Goal: Task Accomplishment & Management: Complete application form

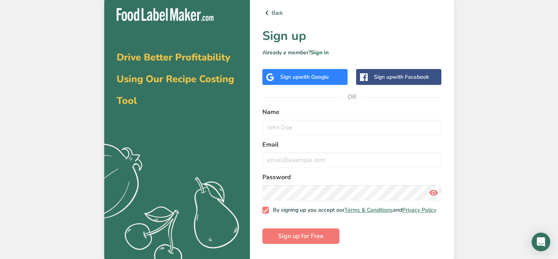
scroll to position [4, 0]
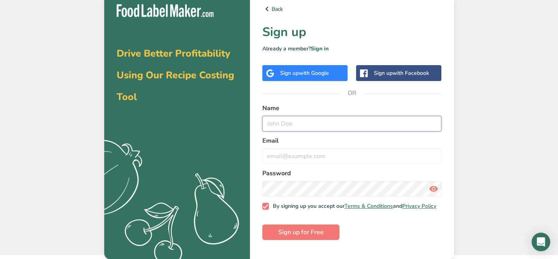
click at [315, 117] on input "text" at bounding box center [351, 123] width 179 height 15
type input "[PERSON_NAME]"
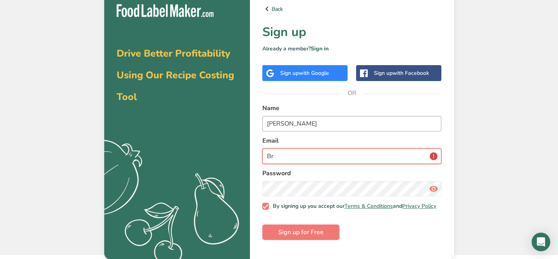
type input "B"
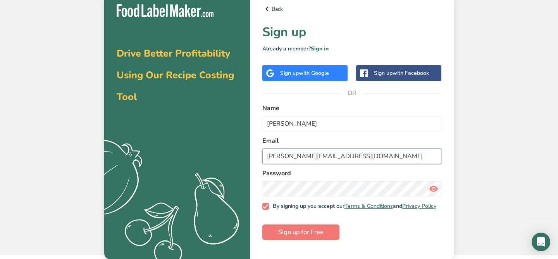
type input "[PERSON_NAME][EMAIL_ADDRESS][DOMAIN_NAME]"
click at [434, 188] on icon at bounding box center [433, 189] width 9 height 14
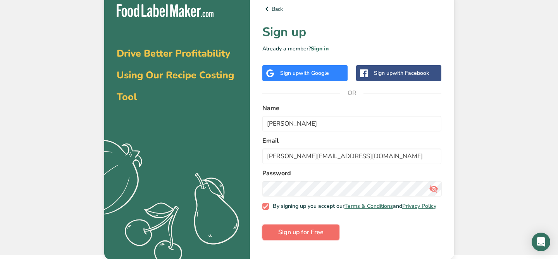
click at [292, 234] on span "Sign up for Free" at bounding box center [300, 231] width 45 height 9
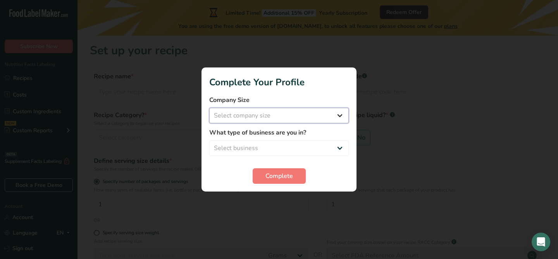
click at [286, 114] on select "Select company size Fewer than 10 Employees 10 to 50 Employees 51 to 500 Employ…" at bounding box center [278, 115] width 139 height 15
select select "2"
click at [209, 108] on select "Select company size Fewer than 10 Employees 10 to 50 Employees 51 to 500 Employ…" at bounding box center [278, 115] width 139 height 15
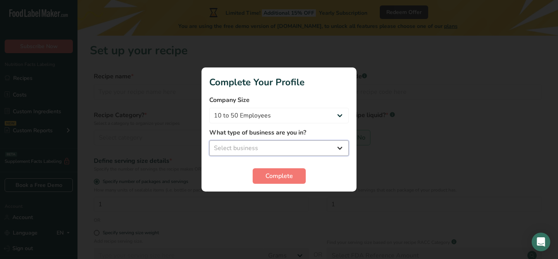
click at [282, 147] on select "Select business Packaged Food Manufacturer Restaurant & Cafe Bakery Meal Plans …" at bounding box center [278, 147] width 139 height 15
select select "8"
click at [209, 140] on select "Select business Packaged Food Manufacturer Restaurant & Cafe Bakery Meal Plans …" at bounding box center [278, 147] width 139 height 15
click at [288, 179] on span "Complete" at bounding box center [279, 175] width 28 height 9
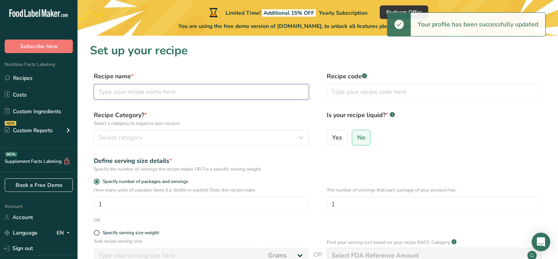
click at [182, 92] on input "text" at bounding box center [201, 91] width 215 height 15
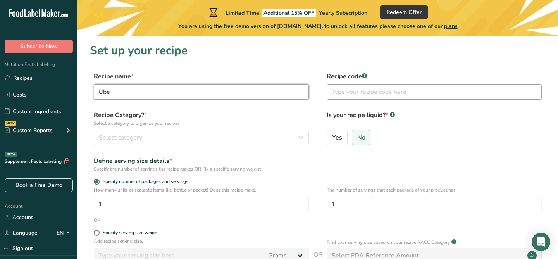
type input "Ube"
click at [336, 88] on input "text" at bounding box center [434, 91] width 215 height 15
type input "001"
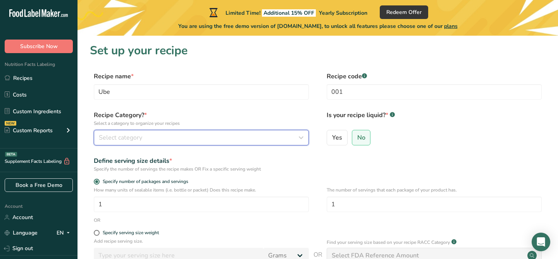
click at [239, 138] on div "Select category" at bounding box center [199, 137] width 200 height 9
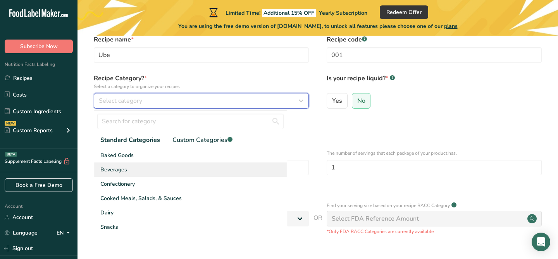
scroll to position [38, 0]
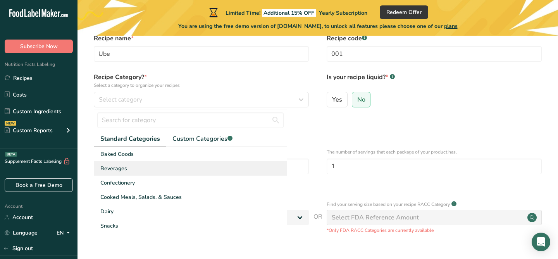
click at [183, 164] on div "Beverages" at bounding box center [190, 168] width 193 height 14
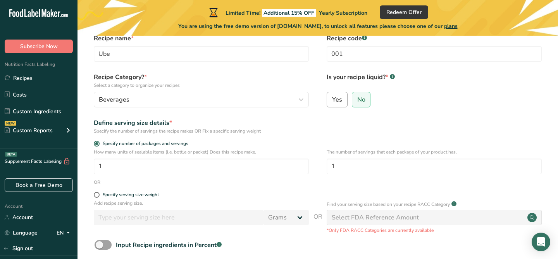
click at [344, 98] on label "Yes" at bounding box center [337, 99] width 21 height 15
click at [332, 98] on input "Yes" at bounding box center [329, 99] width 5 height 5
radio input "true"
radio input "false"
select select "22"
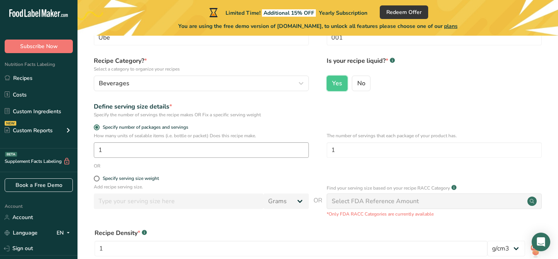
scroll to position [56, 0]
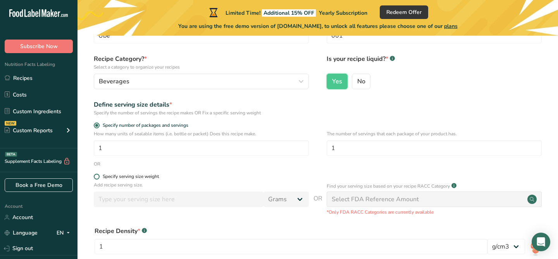
click at [97, 177] on span at bounding box center [97, 177] width 6 height 6
click at [97, 177] on input "Specify serving size weight" at bounding box center [96, 176] width 5 height 5
radio input "true"
radio input "false"
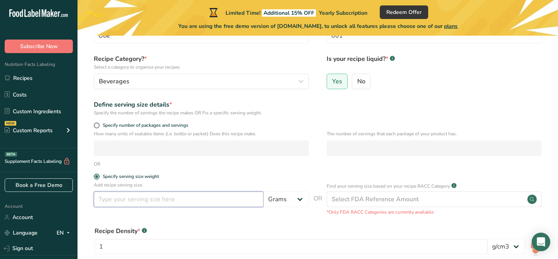
click at [124, 204] on input "number" at bounding box center [179, 198] width 170 height 15
click at [293, 199] on select "Grams kg mg mcg lb oz l mL fl oz tbsp tsp cup qt gallon" at bounding box center [285, 198] width 45 height 15
select select "17"
click at [263, 191] on select "Grams kg mg mcg lb oz l mL fl oz tbsp tsp cup qt gallon" at bounding box center [285, 198] width 45 height 15
click at [175, 200] on input "number" at bounding box center [179, 198] width 170 height 15
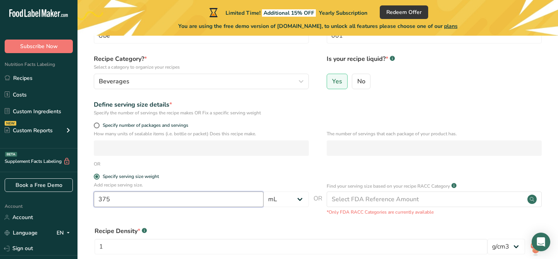
type input "375"
click at [249, 170] on form "Recipe name * Ube Recipe code .a-a{fill:#347362;}.b-a{fill:#fff;} 001 Recipe Ca…" at bounding box center [318, 168] width 456 height 307
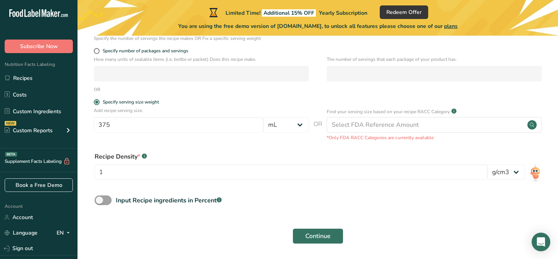
scroll to position [134, 0]
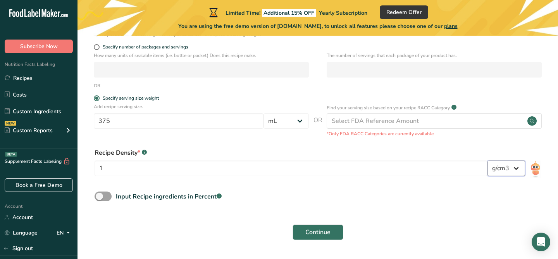
click at [518, 167] on select "lb/ft3 g/cm3" at bounding box center [506, 167] width 38 height 15
click at [487, 160] on select "lb/ft3 g/cm3" at bounding box center [506, 167] width 38 height 15
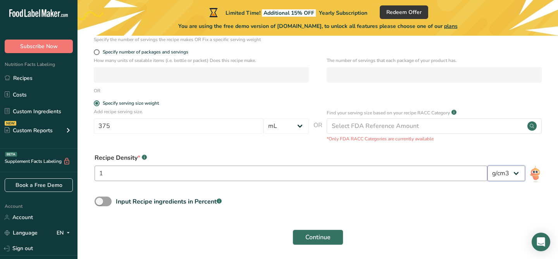
scroll to position [127, 0]
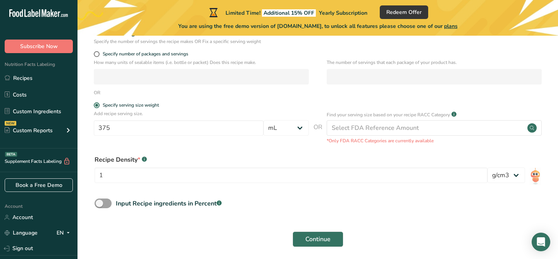
click at [193, 158] on div "Recipe Density * .a-a{fill:#347362;}.b-a{fill:#fff;}" at bounding box center [291, 159] width 393 height 9
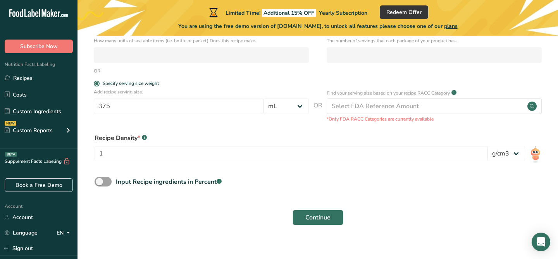
scroll to position [157, 0]
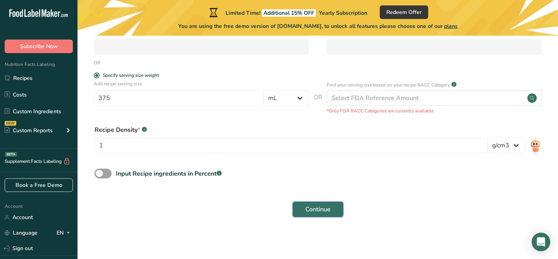
click at [320, 208] on span "Continue" at bounding box center [317, 209] width 25 height 9
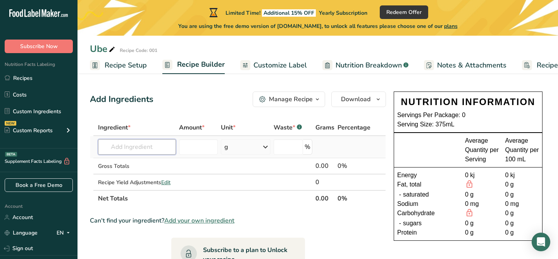
click at [139, 145] on input "text" at bounding box center [137, 146] width 78 height 15
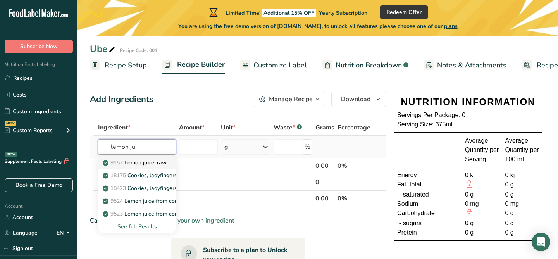
type input "lemon jui"
click at [141, 162] on p "9152 Lemon juice, raw" at bounding box center [135, 162] width 62 height 8
type input "Lemon juice, raw"
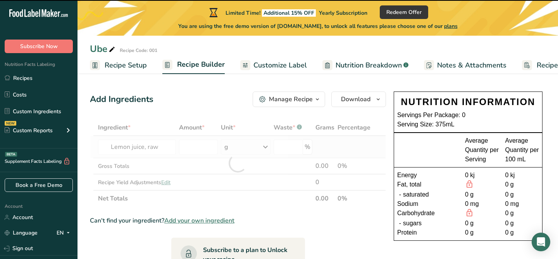
type input "0"
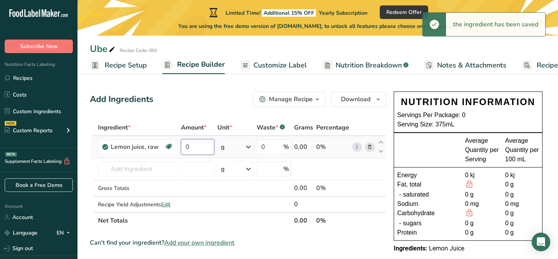
click at [200, 146] on input "0" at bounding box center [197, 146] width 33 height 15
type input "770"
click at [244, 149] on div "Ingredient * Amount * Unit * Waste * .a-a{fill:#347362;}.b-a{fill:#fff;} Grams …" at bounding box center [238, 173] width 296 height 109
click at [246, 149] on icon at bounding box center [246, 147] width 9 height 14
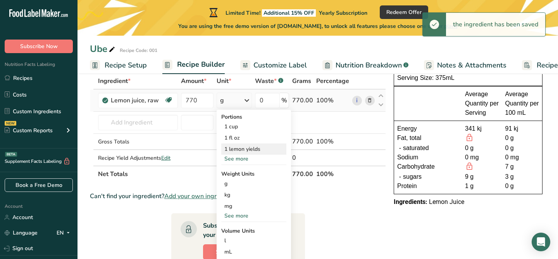
scroll to position [49, 0]
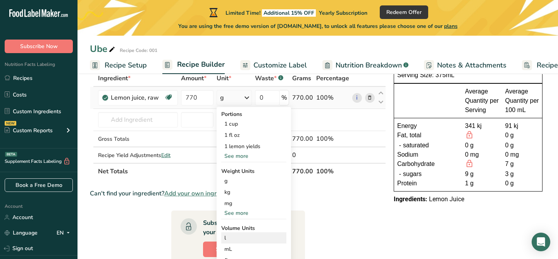
click at [239, 241] on div "l" at bounding box center [253, 238] width 59 height 8
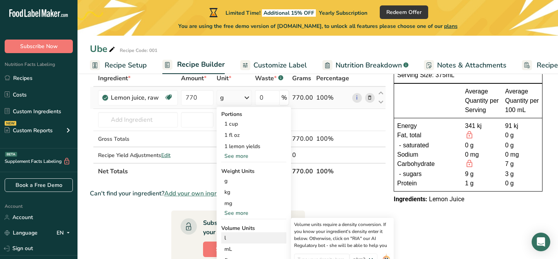
click at [231, 241] on div "l" at bounding box center [253, 238] width 59 height 8
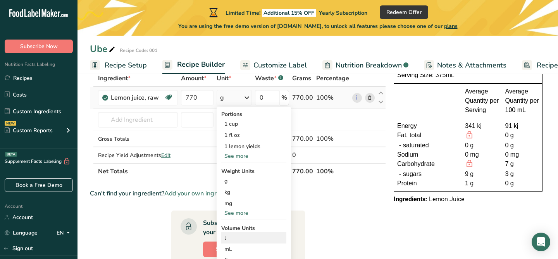
click at [227, 239] on div "l" at bounding box center [253, 238] width 59 height 8
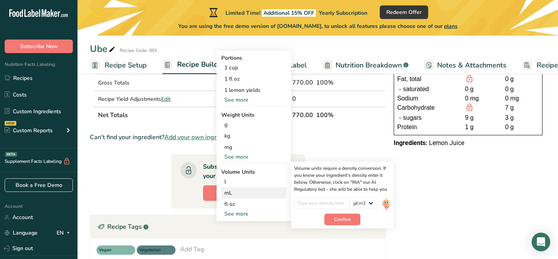
scroll to position [103, 0]
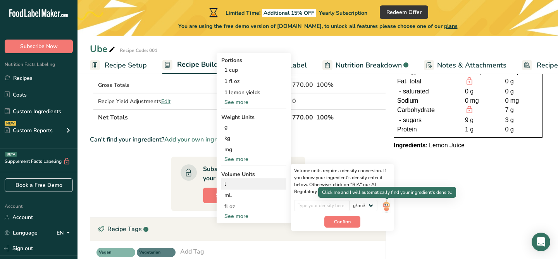
click at [387, 205] on img at bounding box center [386, 207] width 9 height 14
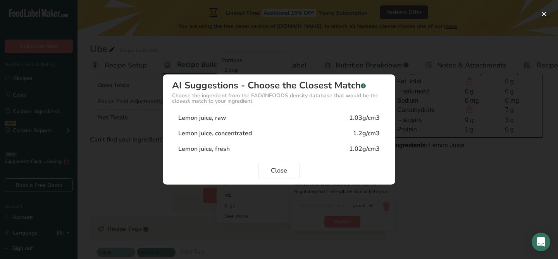
click at [254, 121] on div "Lemon juice, raw 1.03g/cm3" at bounding box center [279, 117] width 214 height 15
type input "1.03"
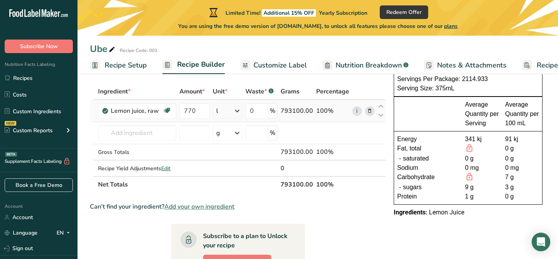
scroll to position [33, 0]
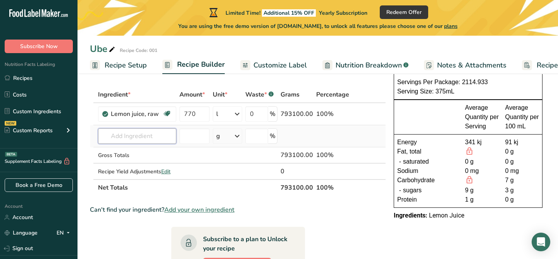
click at [154, 136] on input "text" at bounding box center [137, 135] width 78 height 15
type input "w"
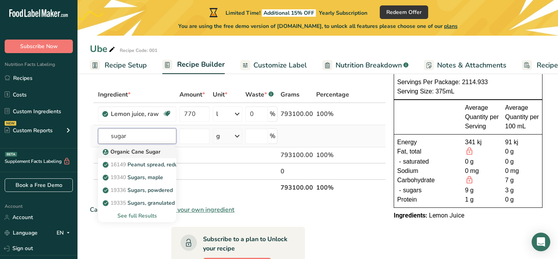
type input "sugar"
click at [162, 153] on link "Organic Cane Sugar" at bounding box center [137, 151] width 78 height 13
type input "Organic Cane Sugar"
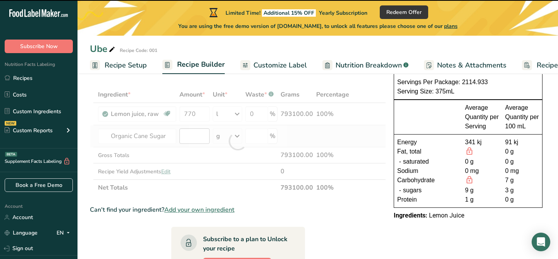
type input "0"
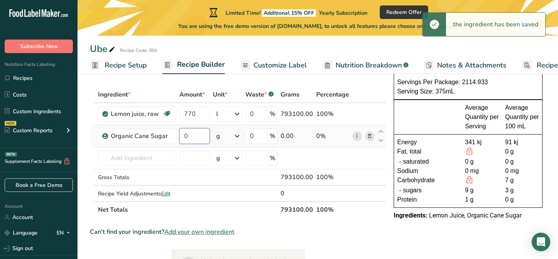
click at [204, 136] on input "0" at bounding box center [194, 135] width 31 height 15
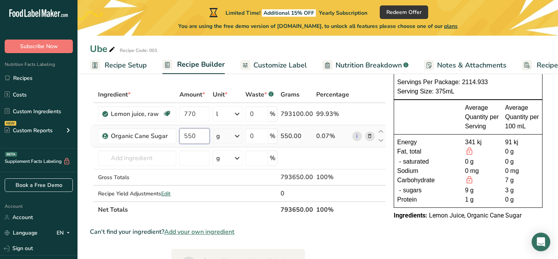
type input "550"
click at [240, 134] on div "Ingredient * Amount * Unit * Waste * .a-a{fill:#347362;}.b-a{fill:#fff;} Grams …" at bounding box center [238, 151] width 296 height 131
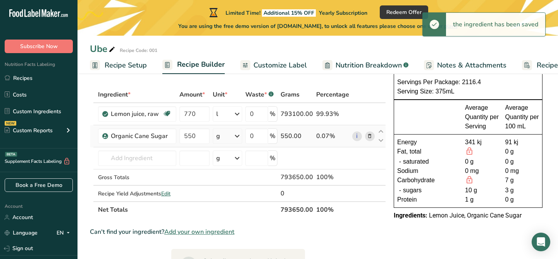
click at [240, 134] on icon at bounding box center [236, 136] width 9 height 14
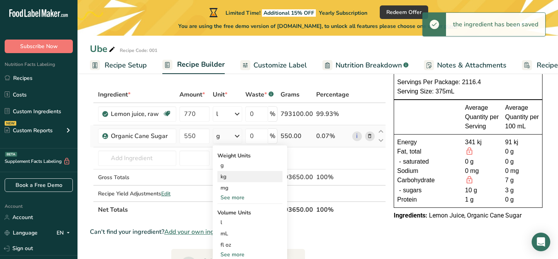
click at [232, 178] on div "kg" at bounding box center [249, 176] width 65 height 11
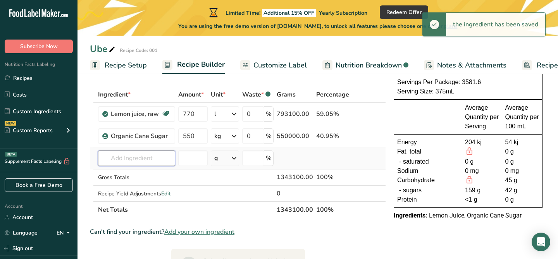
click at [150, 156] on input "text" at bounding box center [136, 157] width 77 height 15
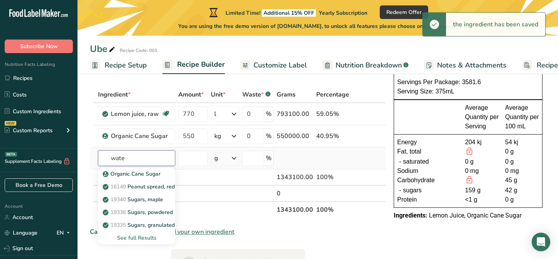
type input "water"
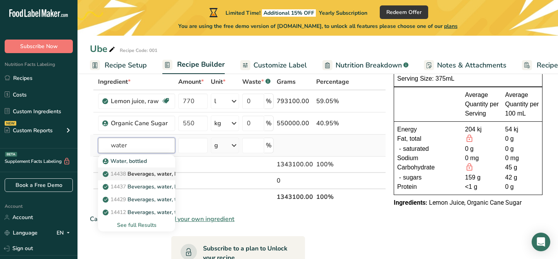
scroll to position [48, 0]
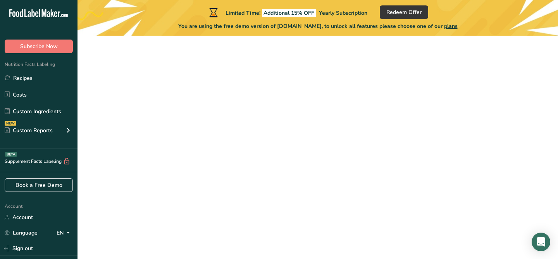
scroll to position [109, 0]
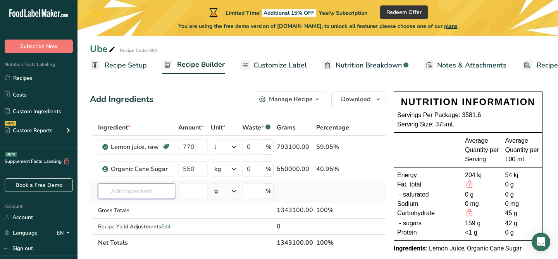
click at [136, 191] on input "text" at bounding box center [136, 190] width 77 height 15
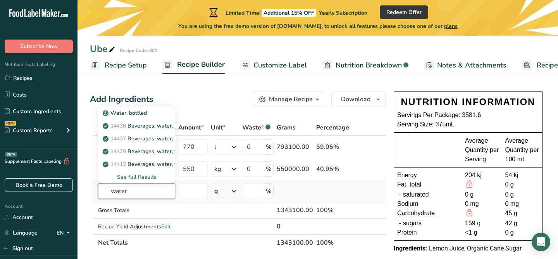
type input "water"
click at [147, 176] on div "See full Results" at bounding box center [136, 177] width 65 height 8
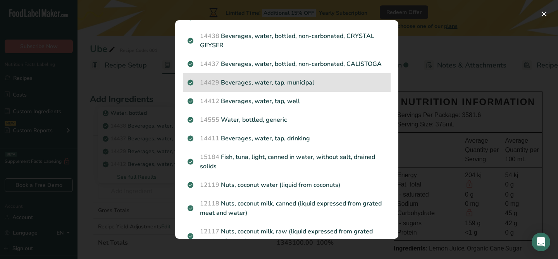
scroll to position [38, 0]
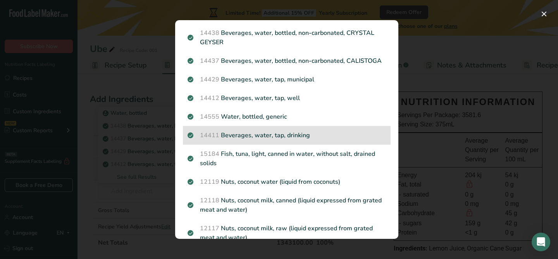
click at [258, 137] on p "14411 Beverages, water, tap, drinking" at bounding box center [287, 135] width 198 height 9
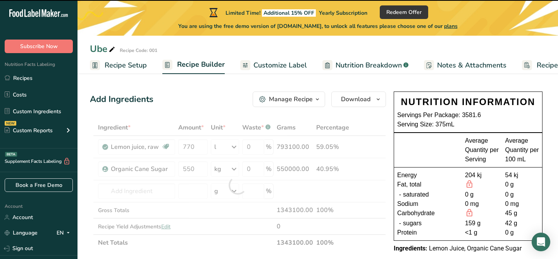
type input "0"
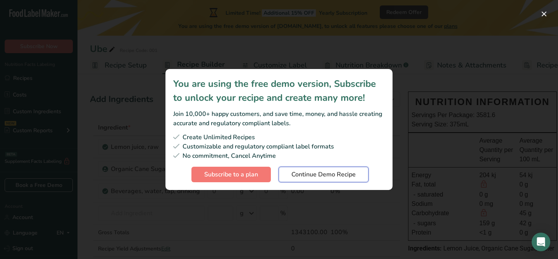
click at [297, 170] on span "Continue Demo Recipe" at bounding box center [323, 174] width 64 height 9
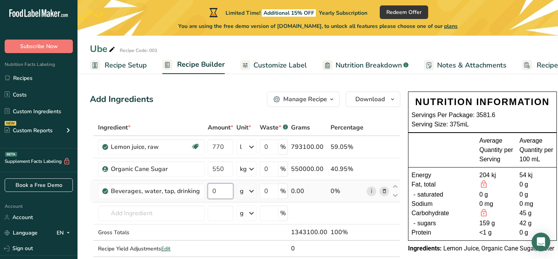
click at [231, 189] on input "0" at bounding box center [221, 190] width 26 height 15
type input "4320"
click at [249, 193] on div "Ingredient * Amount * Unit * Waste * .a-a{fill:#347362;}.b-a{fill:#fff;} Grams …" at bounding box center [245, 195] width 310 height 153
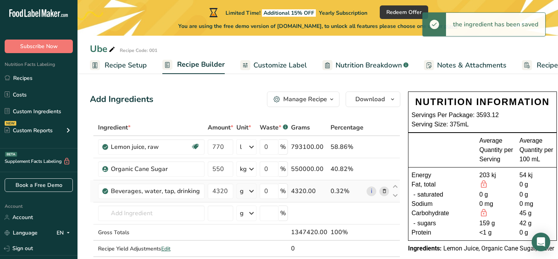
click at [249, 193] on icon at bounding box center [251, 191] width 9 height 14
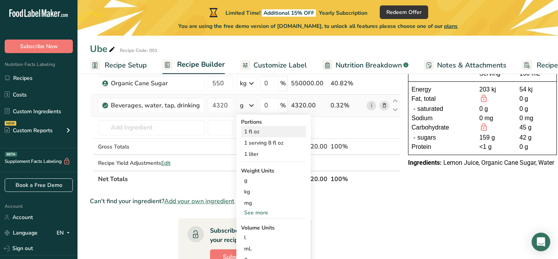
scroll to position [91, 0]
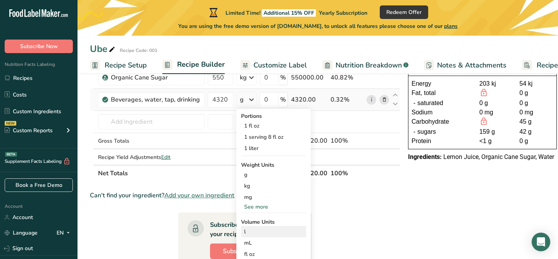
click at [247, 228] on div "l" at bounding box center [273, 231] width 59 height 8
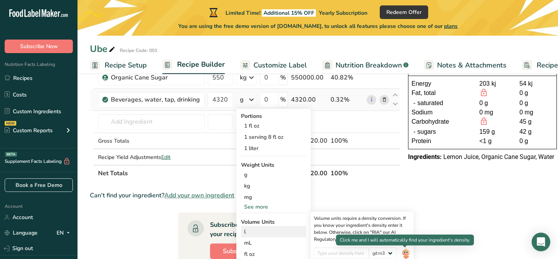
click at [405, 253] on img at bounding box center [405, 254] width 9 height 14
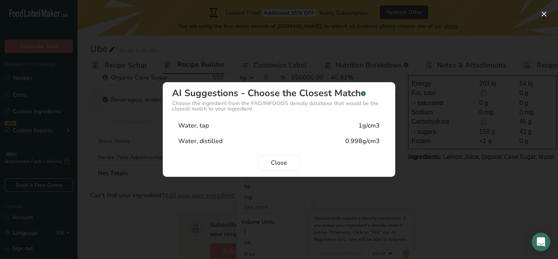
click at [230, 128] on div "Water, tap 1g/cm3" at bounding box center [279, 125] width 214 height 15
type input "1"
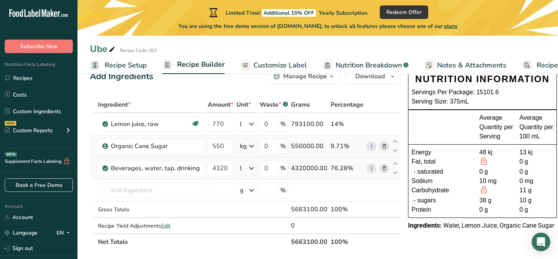
scroll to position [29, 0]
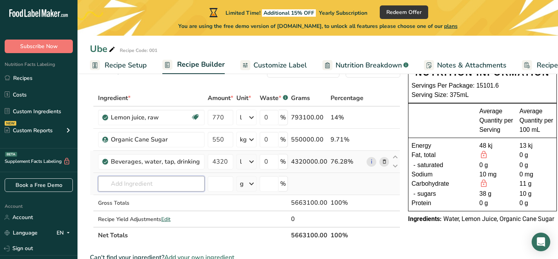
click at [150, 184] on input "text" at bounding box center [151, 183] width 107 height 15
type input "u"
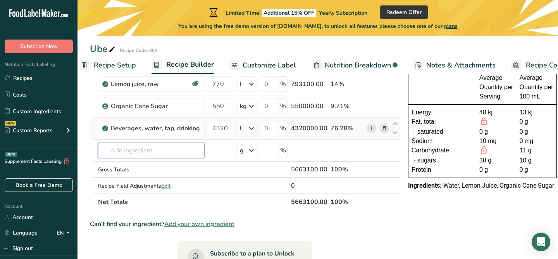
scroll to position [68, 0]
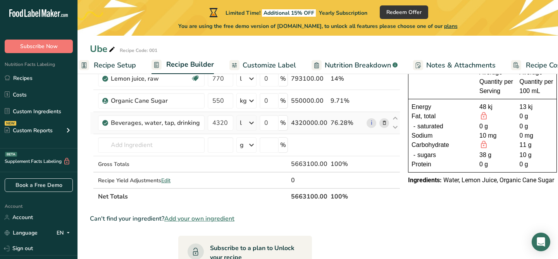
click at [206, 217] on span "Add your own ingredient" at bounding box center [199, 218] width 70 height 9
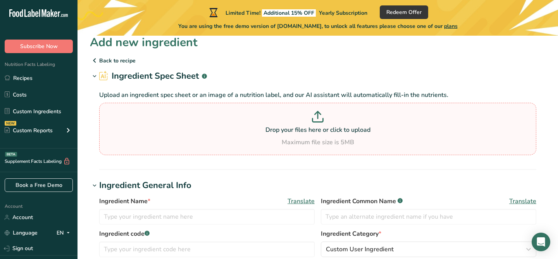
scroll to position [1, 0]
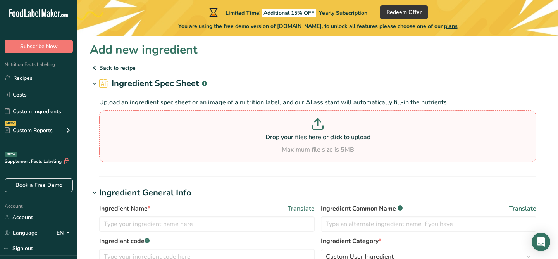
click at [310, 128] on p at bounding box center [317, 125] width 433 height 14
click at [310, 128] on input "Drop your files here or click to upload Maximum file size is 5MB" at bounding box center [317, 136] width 437 height 52
type input "C:\fakepath\b9bd062763865bd11e1a6291e9c23a73.webp"
click at [317, 136] on p "Drop your files here or click to upload" at bounding box center [317, 136] width 433 height 9
click at [317, 136] on input "Drop your files here or click to upload Maximum file size is 5MB" at bounding box center [317, 136] width 437 height 52
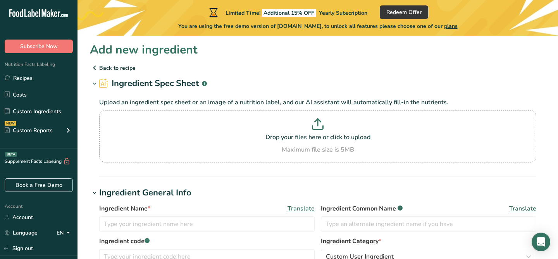
type input "C:\fakepath\ButterflyUbeExtract_PurpleYam_SMALL0.8oz_25ml_NF_802x.webp"
click at [304, 126] on p at bounding box center [317, 125] width 433 height 14
click at [304, 126] on input "Drop your files here or click to upload Maximum file size is 5MB" at bounding box center [317, 136] width 437 height 52
type input "C:\fakepath\ButterflyUbeExtract_PurpleYam_SMALL0.8oz_25ml_NF_802x (1).jpeg"
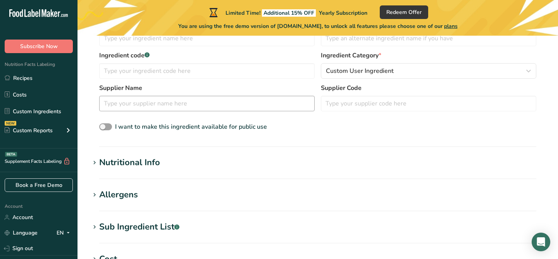
scroll to position [201, 0]
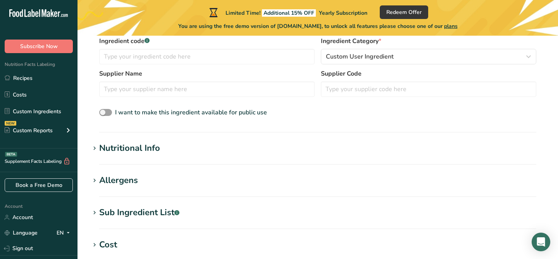
click at [99, 152] on div "Nutritional Info" at bounding box center [129, 148] width 61 height 13
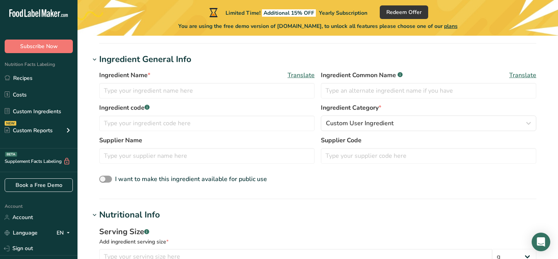
scroll to position [128, 0]
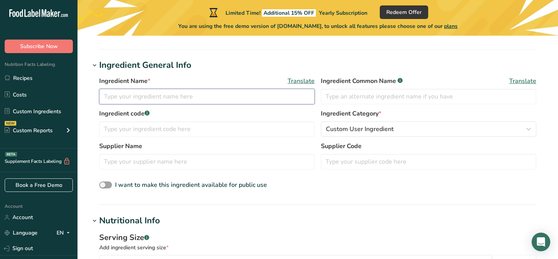
click at [215, 100] on input "text" at bounding box center [206, 96] width 215 height 15
type input "Ube"
click at [268, 77] on div "Ingredient Name * Translate" at bounding box center [206, 80] width 215 height 9
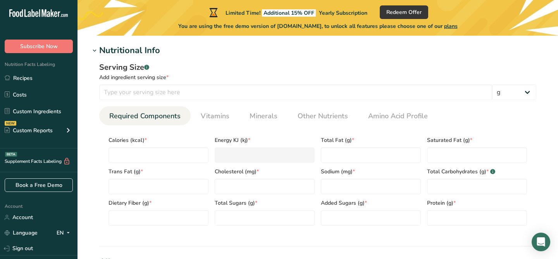
scroll to position [311, 0]
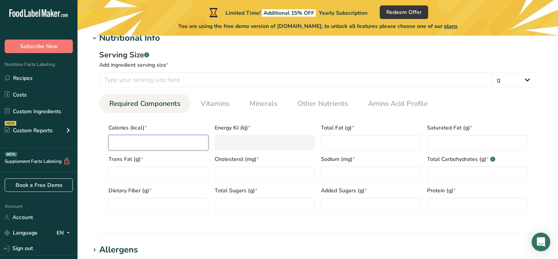
click at [151, 139] on input "number" at bounding box center [158, 142] width 100 height 15
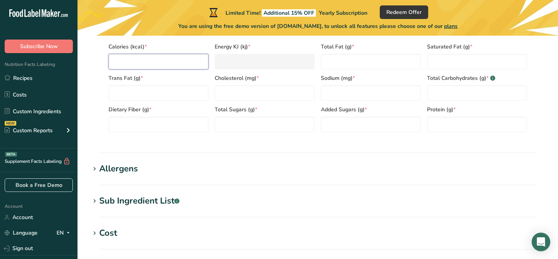
scroll to position [388, 0]
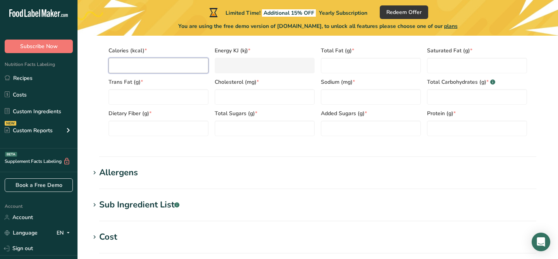
click at [196, 69] on input "number" at bounding box center [158, 65] width 100 height 15
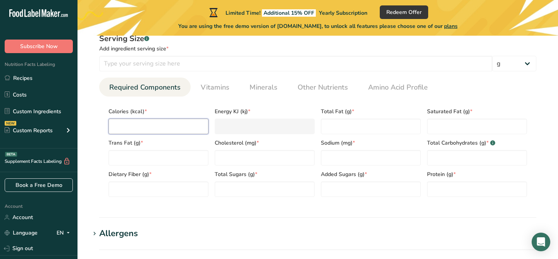
scroll to position [325, 0]
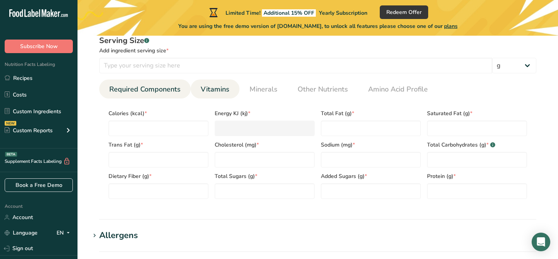
click at [224, 88] on span "Vitamins" at bounding box center [215, 89] width 29 height 10
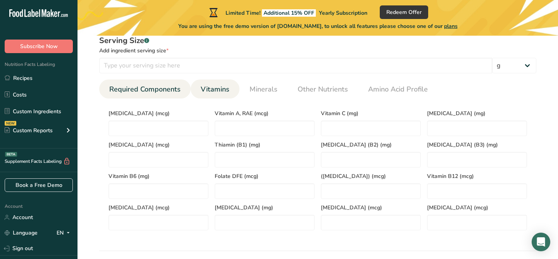
click at [175, 88] on span "Required Components" at bounding box center [144, 89] width 71 height 10
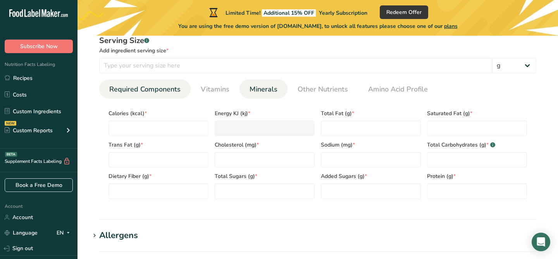
click at [275, 88] on span "Minerals" at bounding box center [263, 89] width 28 height 10
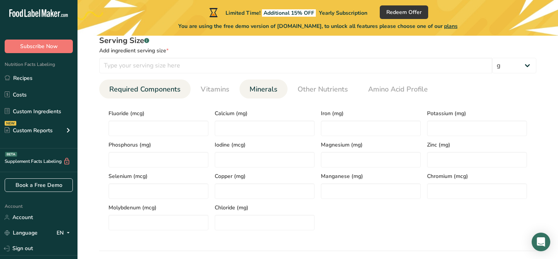
click at [158, 93] on span "Required Components" at bounding box center [144, 89] width 71 height 10
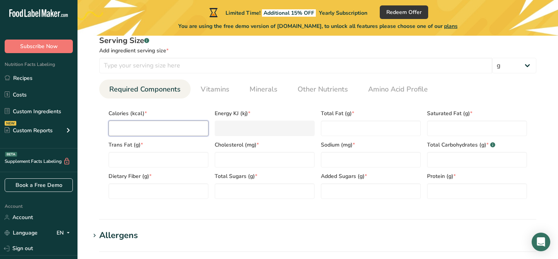
click at [159, 127] on input "number" at bounding box center [158, 127] width 100 height 15
type input "0"
type KJ "0"
type input "0"
click at [344, 124] on Fat "number" at bounding box center [371, 127] width 100 height 15
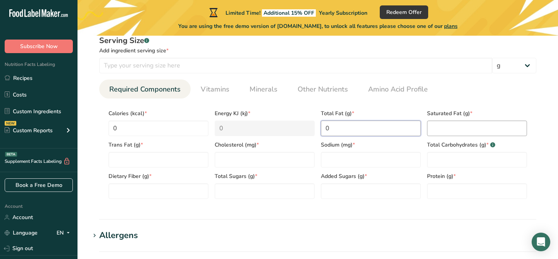
type Fat "0"
click at [441, 134] on Fat "number" at bounding box center [477, 127] width 100 height 15
type Fat "0"
click at [178, 156] on Fat "number" at bounding box center [158, 159] width 100 height 15
type Fat "0"
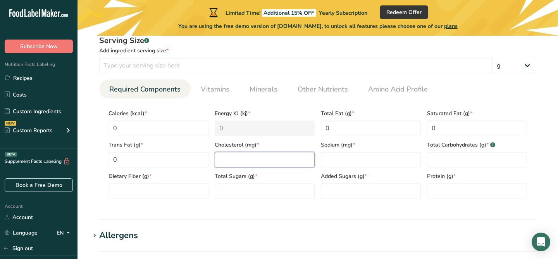
click at [232, 157] on input "number" at bounding box center [265, 159] width 100 height 15
type input "0"
click at [341, 158] on input "number" at bounding box center [371, 159] width 100 height 15
type input "5"
click at [456, 165] on Carbohydrates "number" at bounding box center [477, 159] width 100 height 15
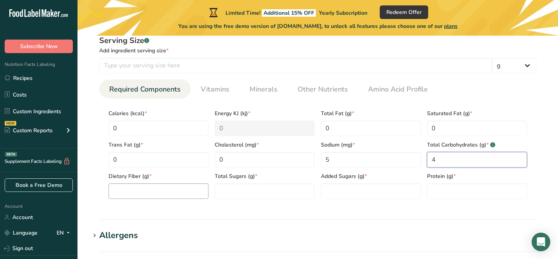
type Carbohydrates "4"
click at [184, 193] on Fiber "number" at bounding box center [158, 190] width 100 height 15
type Fiber "0"
click at [246, 190] on Sugars "number" at bounding box center [265, 190] width 100 height 15
type Sugars "1"
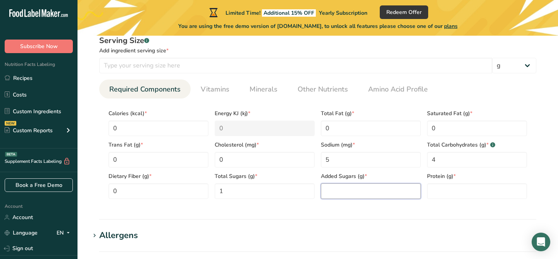
click at [342, 194] on Sugars "number" at bounding box center [371, 190] width 100 height 15
type Sugars "0"
click at [432, 188] on input "number" at bounding box center [477, 190] width 100 height 15
type input "0"
click at [443, 210] on section "Nutritional Info Serving Size .a-a{fill:#347362;}.b-a{fill:#fff;} Add ingredien…" at bounding box center [318, 118] width 456 height 202
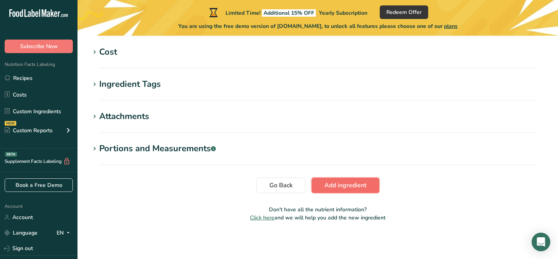
click at [355, 188] on span "Add ingredient" at bounding box center [345, 185] width 42 height 9
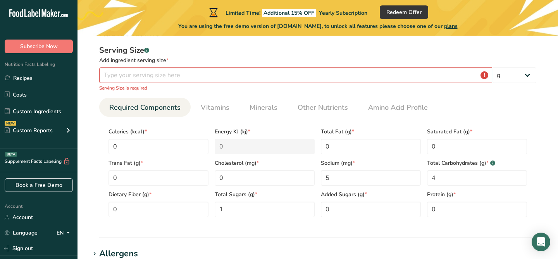
scroll to position [112, 0]
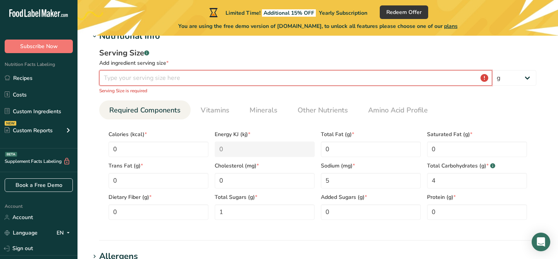
click at [242, 77] on input "number" at bounding box center [295, 77] width 393 height 15
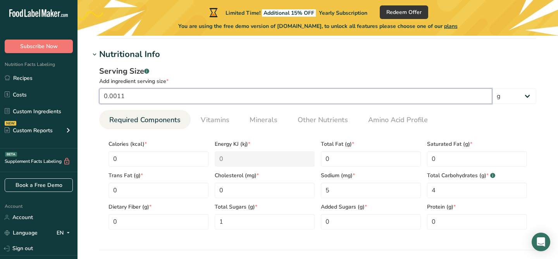
scroll to position [91, 0]
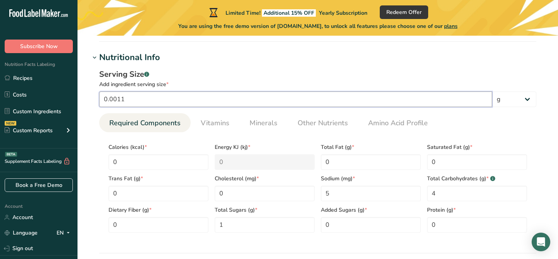
drag, startPoint x: 135, startPoint y: 104, endPoint x: 87, endPoint y: 94, distance: 49.1
click at [87, 94] on section "Add new ingredient Back to recipe Ingredient Spec Sheet .a-a{fill:#347362;}.b-a…" at bounding box center [317, 230] width 480 height 571
type input "100"
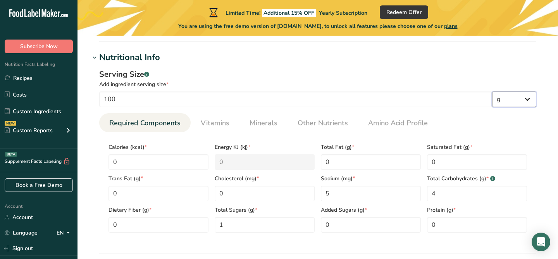
click at [528, 97] on select "g kg mg mcg lb oz l mL fl oz tbsp tsp cup qt gallon" at bounding box center [514, 98] width 44 height 15
select select "17"
click at [492, 91] on select "g kg mg mcg lb oz l mL fl oz tbsp tsp cup qt gallon" at bounding box center [514, 98] width 44 height 15
select select "22"
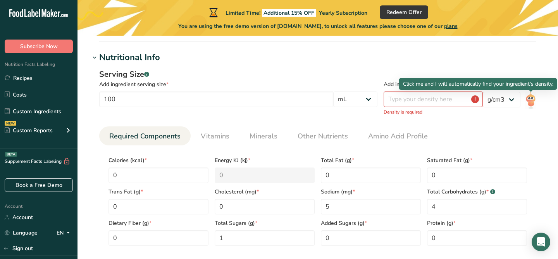
click at [534, 101] on img at bounding box center [530, 100] width 11 height 17
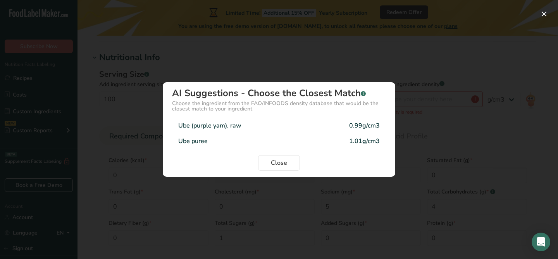
click at [289, 139] on div "Ube puree 1.01g/cm3" at bounding box center [279, 140] width 214 height 15
type input "1.01"
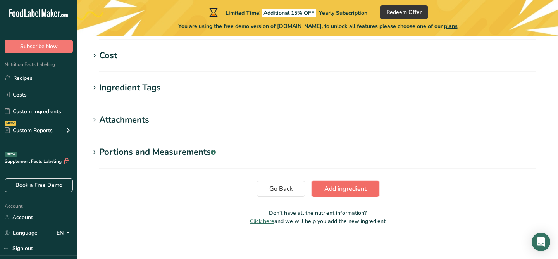
click at [359, 193] on span "Add ingredient" at bounding box center [345, 188] width 42 height 9
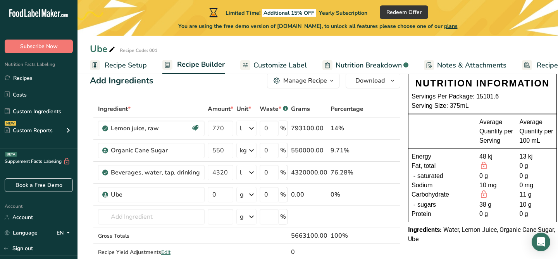
scroll to position [22, 0]
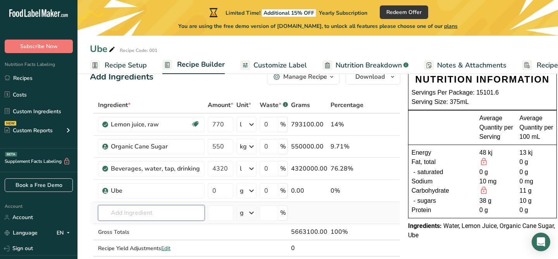
click at [142, 217] on input "text" at bounding box center [151, 212] width 107 height 15
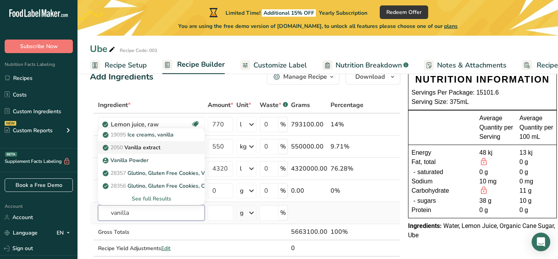
type input "vanilla"
click at [147, 148] on p "2050 Vanilla extract" at bounding box center [132, 147] width 56 height 8
type input "Vanilla extract"
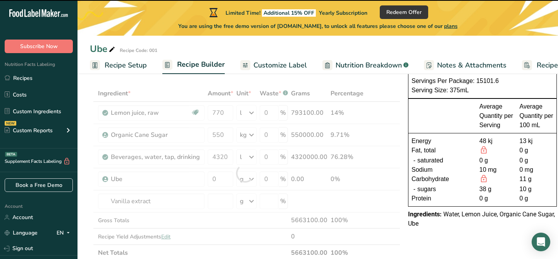
scroll to position [38, 0]
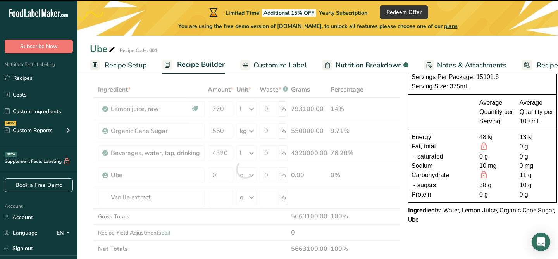
type input "0"
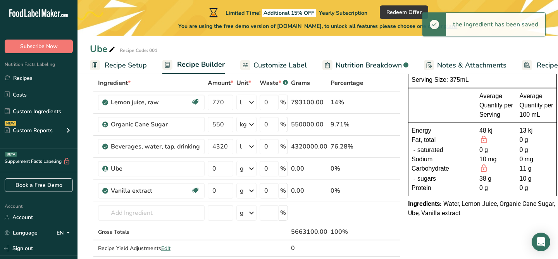
scroll to position [47, 0]
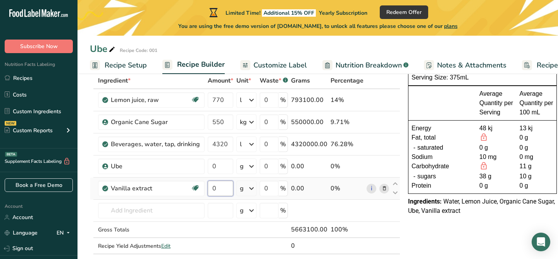
click at [227, 187] on input "0" at bounding box center [221, 188] width 26 height 15
type input "0"
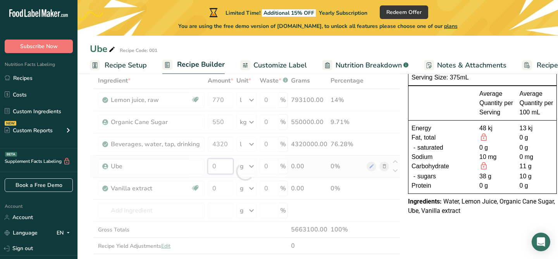
click at [227, 168] on div "Ingredient * Amount * Unit * Waste * .a-a{fill:#347362;}.b-a{fill:#fff;} Grams …" at bounding box center [245, 171] width 310 height 198
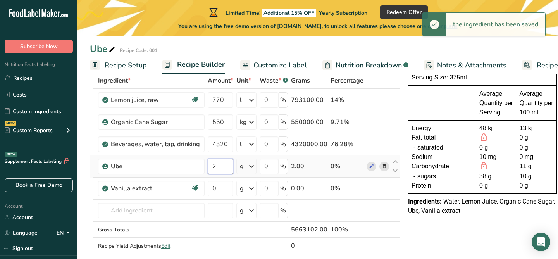
type input "2"
click at [248, 166] on div "Ingredient * Amount * Unit * Waste * .a-a{fill:#347362;}.b-a{fill:#fff;} Grams …" at bounding box center [245, 171] width 310 height 198
click at [250, 167] on icon at bounding box center [251, 166] width 9 height 14
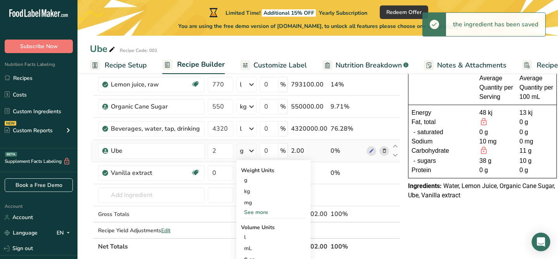
scroll to position [65, 0]
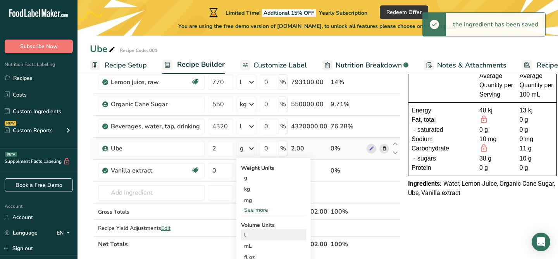
click at [245, 233] on div "l" at bounding box center [273, 235] width 59 height 8
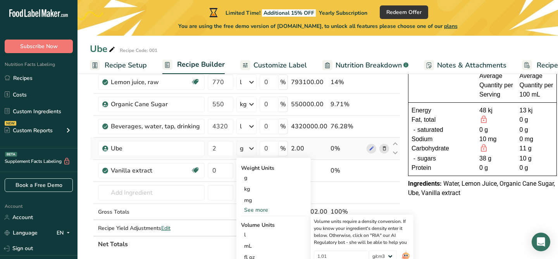
scroll to position [76, 0]
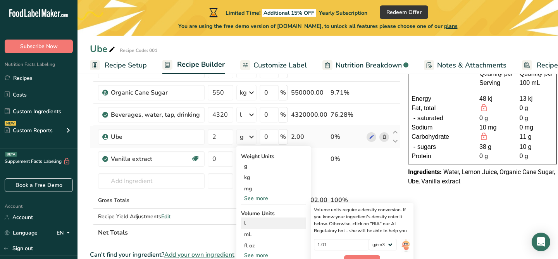
click at [265, 220] on div "l" at bounding box center [273, 223] width 59 height 8
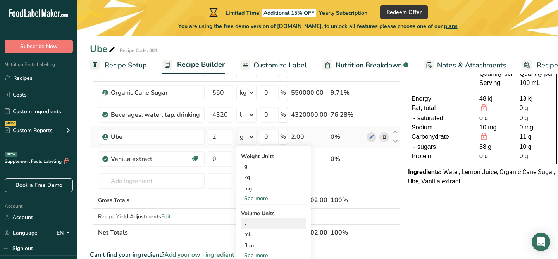
click at [265, 220] on div "l" at bounding box center [273, 223] width 59 height 8
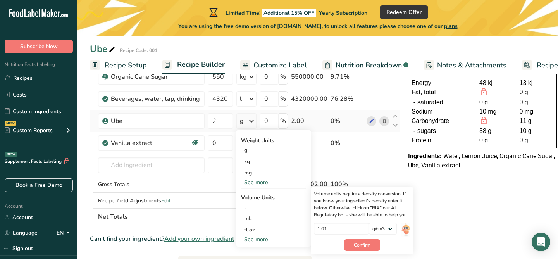
scroll to position [97, 0]
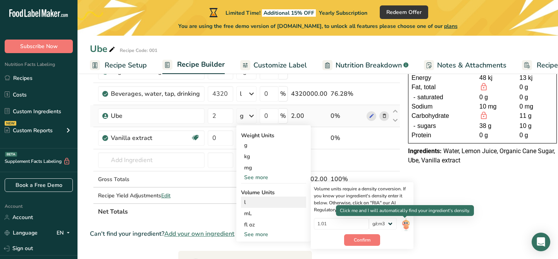
click at [402, 224] on img at bounding box center [405, 225] width 9 height 14
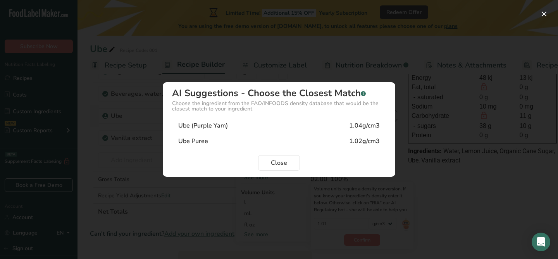
click at [271, 141] on div "Ube Puree 1.02g/cm3" at bounding box center [279, 140] width 214 height 15
type input "1.02"
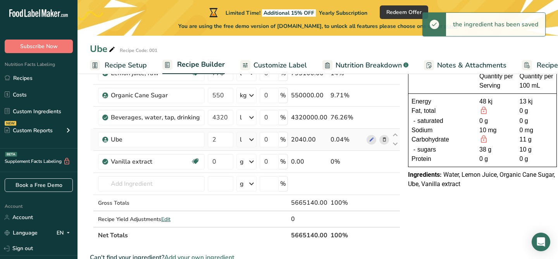
scroll to position [71, 0]
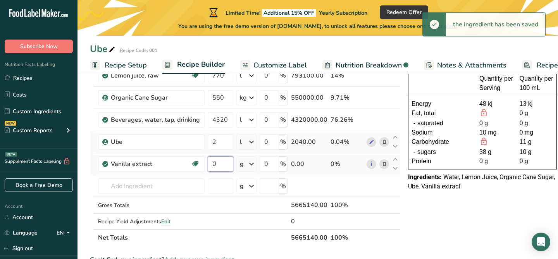
click at [225, 164] on input "0" at bounding box center [221, 163] width 26 height 15
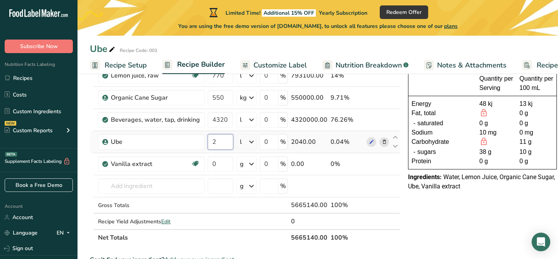
click at [215, 148] on div "Ingredient * Amount * Unit * Waste * .a-a{fill:#347362;}.b-a{fill:#fff;} Grams …" at bounding box center [245, 147] width 310 height 198
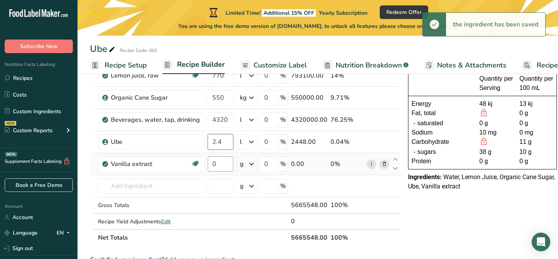
type input "2.4"
click at [220, 169] on div "Ingredient * Amount * Unit * Waste * .a-a{fill:#347362;}.b-a{fill:#fff;} Grams …" at bounding box center [245, 147] width 310 height 198
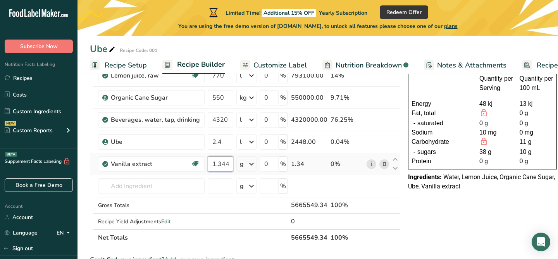
type input "1.344"
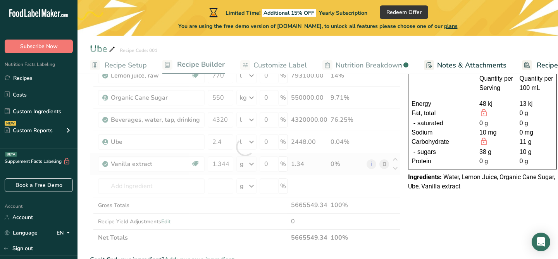
click at [248, 167] on div "Ingredient * Amount * Unit * Waste * .a-a{fill:#347362;}.b-a{fill:#fff;} Grams …" at bounding box center [245, 147] width 310 height 198
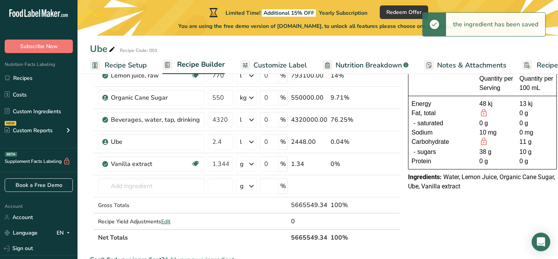
click at [249, 166] on icon at bounding box center [251, 164] width 9 height 14
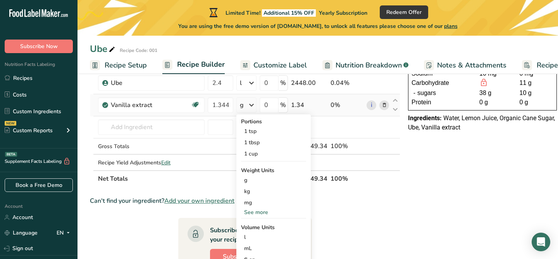
scroll to position [132, 0]
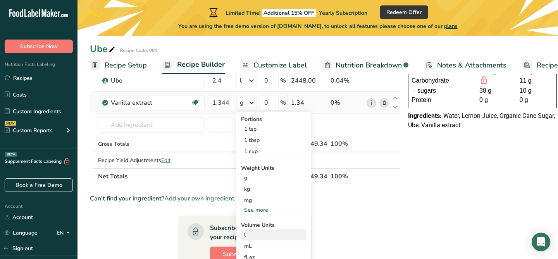
click at [250, 235] on div "l" at bounding box center [273, 235] width 59 height 8
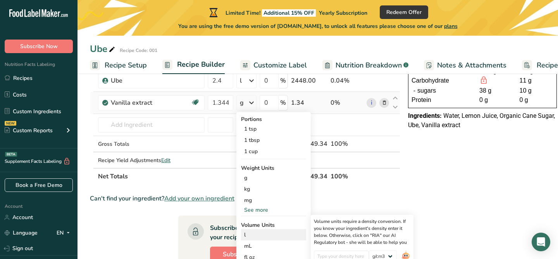
click at [249, 235] on div "l" at bounding box center [273, 235] width 59 height 8
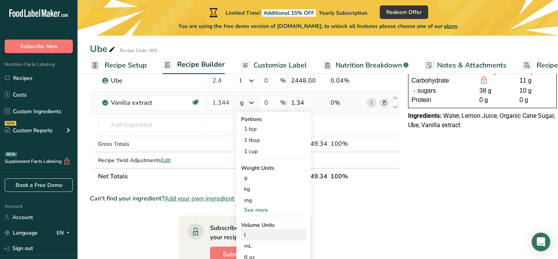
click at [249, 235] on div "l" at bounding box center [273, 235] width 59 height 8
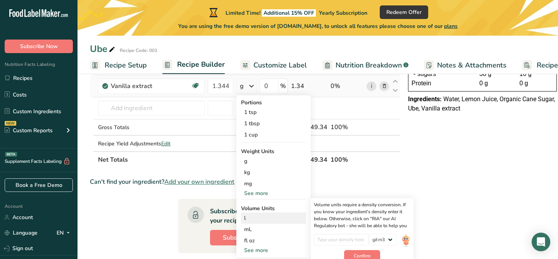
scroll to position [157, 0]
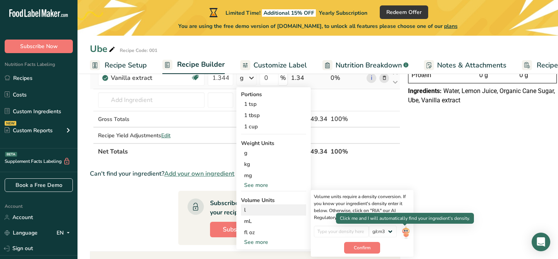
click at [402, 229] on img at bounding box center [405, 232] width 9 height 14
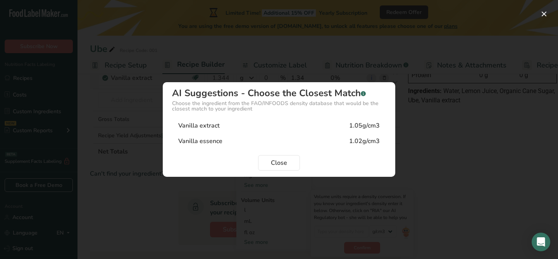
click at [267, 136] on div "Vanilla essence 1.02g/cm3" at bounding box center [279, 140] width 214 height 15
type input "1.02"
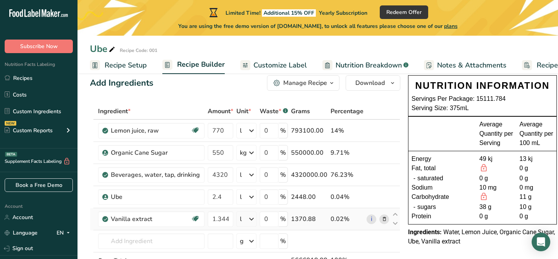
scroll to position [18, 0]
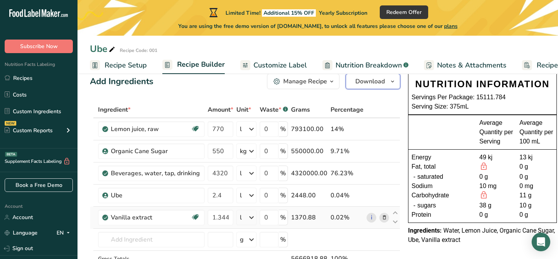
click at [389, 81] on icon "button" at bounding box center [392, 82] width 6 height 10
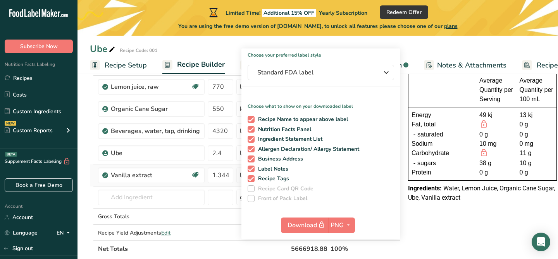
scroll to position [64, 0]
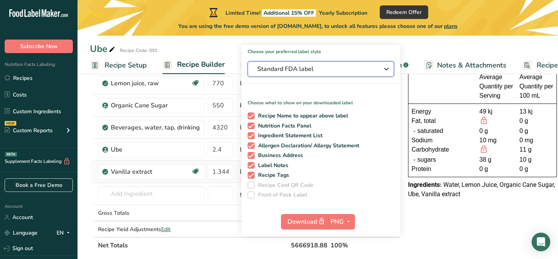
click at [382, 64] on icon "button" at bounding box center [386, 69] width 9 height 14
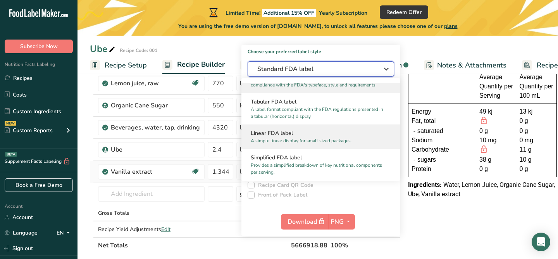
scroll to position [22, 0]
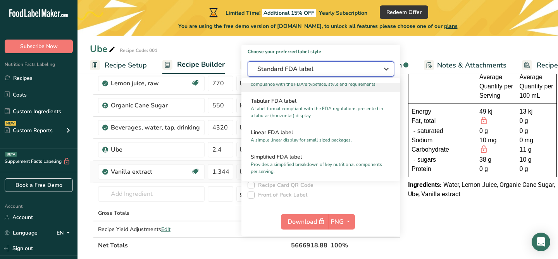
click at [384, 69] on icon "button" at bounding box center [386, 69] width 9 height 14
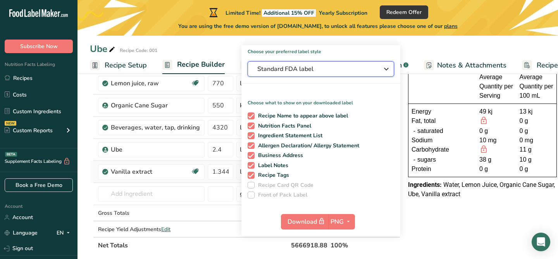
click at [384, 68] on icon "button" at bounding box center [386, 69] width 9 height 14
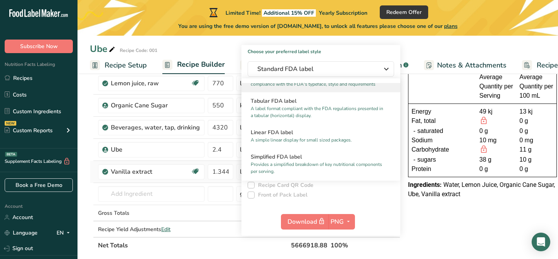
click at [419, 40] on div "Ube Recipe Code: 001 Recipe Setup Recipe Builder Customize Label Nutrition Brea…" at bounding box center [317, 37] width 480 height 74
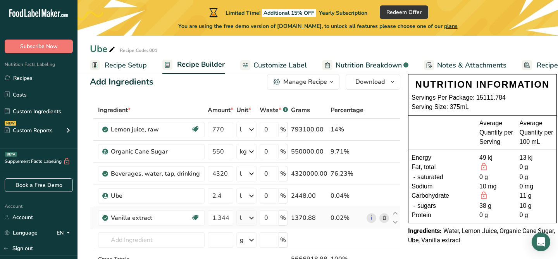
scroll to position [19, 0]
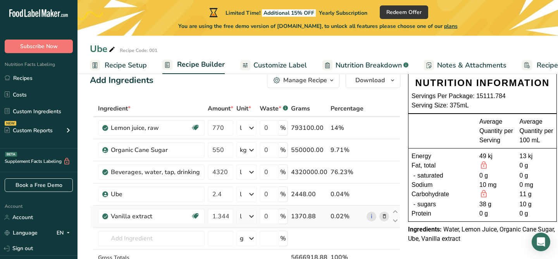
drag, startPoint x: 87, startPoint y: 77, endPoint x: 103, endPoint y: 77, distance: 15.9
